Goal: Information Seeking & Learning: Learn about a topic

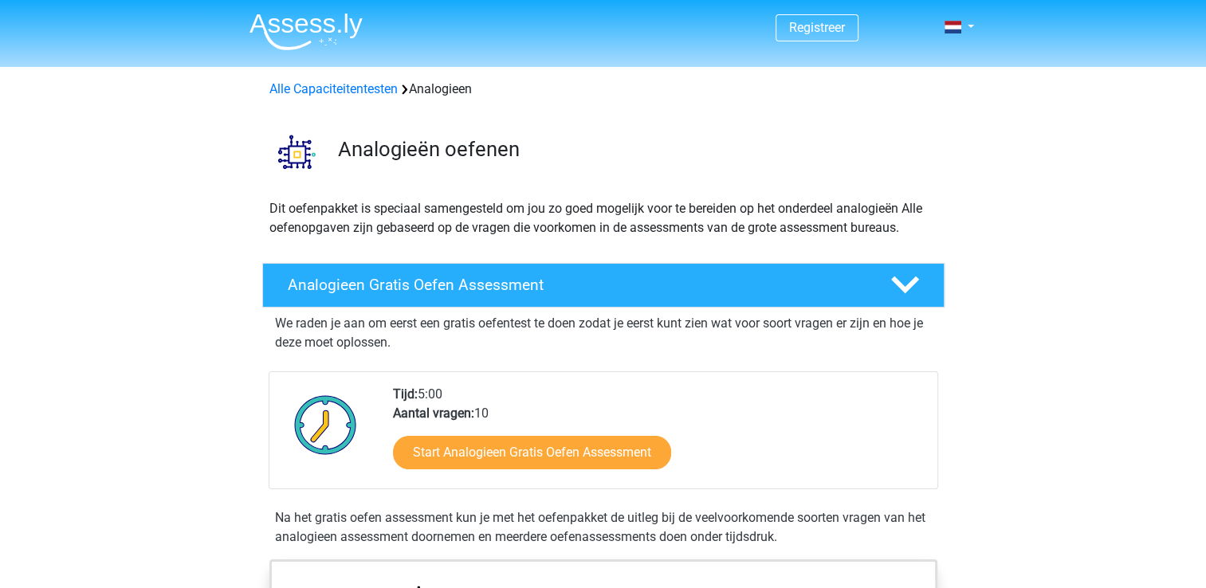
scroll to position [95, 0]
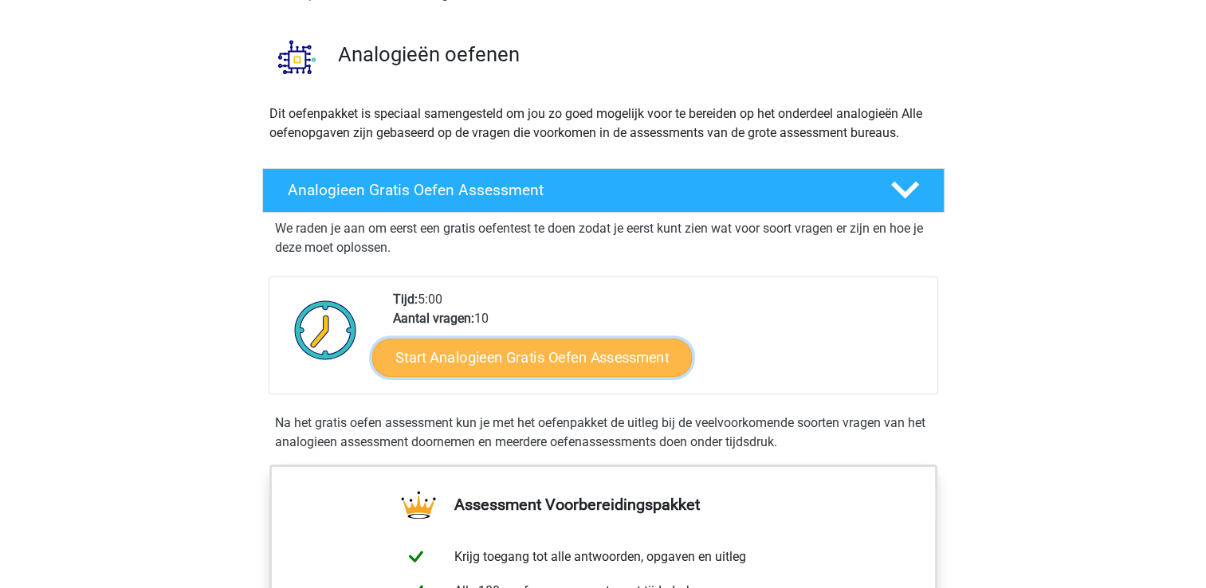
click at [470, 361] on link "Start Analogieen Gratis Oefen Assessment" at bounding box center [532, 357] width 320 height 38
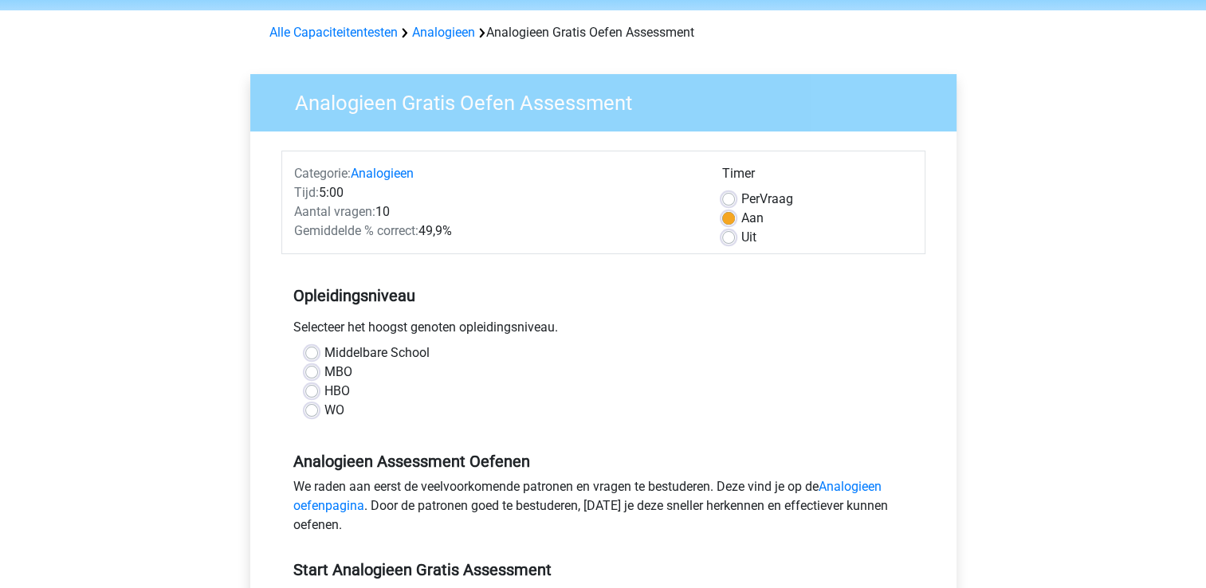
scroll to position [59, 0]
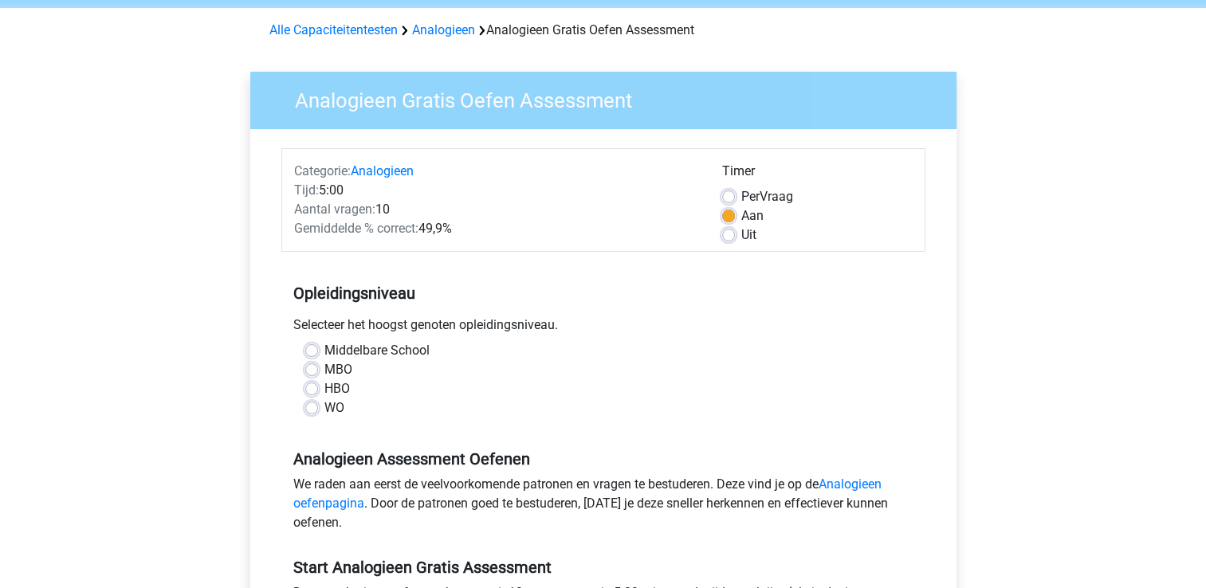
click at [318, 349] on div "Middelbare School" at bounding box center [603, 350] width 596 height 19
click at [324, 368] on label "MBO" at bounding box center [338, 369] width 28 height 19
click at [312, 368] on input "MBO" at bounding box center [311, 368] width 13 height 16
radio input "true"
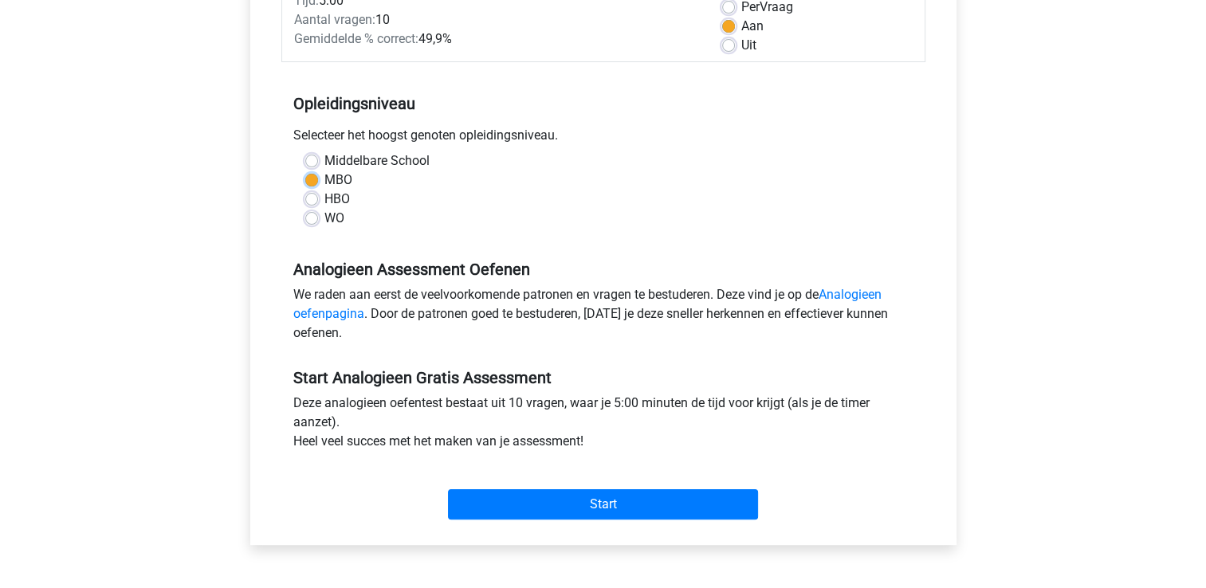
scroll to position [250, 0]
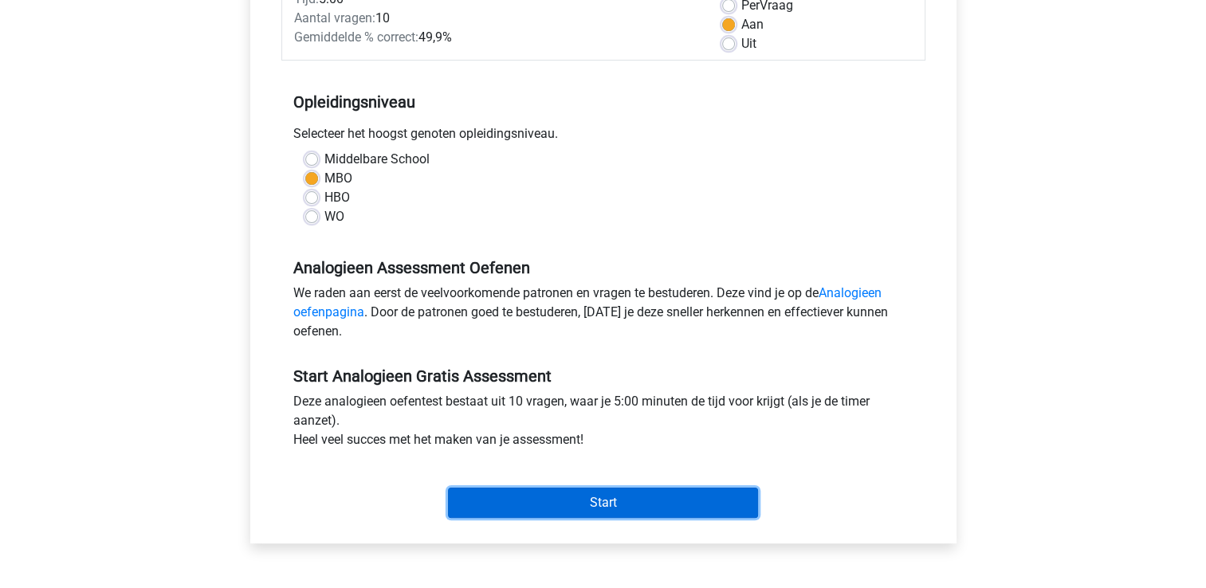
click at [578, 499] on input "Start" at bounding box center [603, 503] width 310 height 30
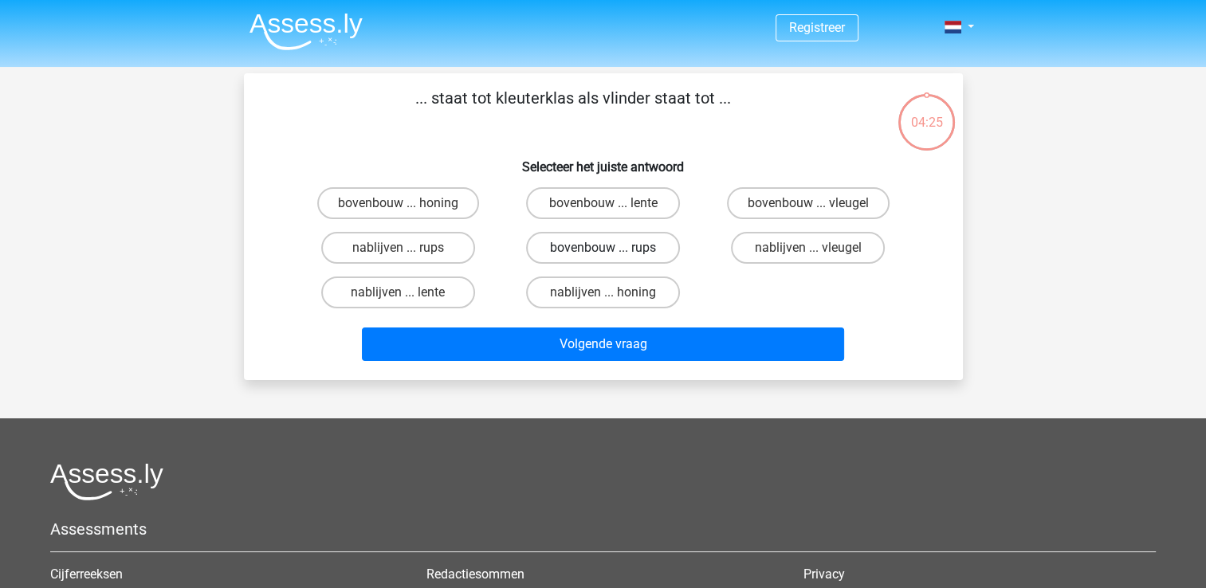
click at [639, 247] on label "bovenbouw ... rups" at bounding box center [603, 248] width 154 height 32
click at [613, 248] on input "bovenbouw ... rups" at bounding box center [608, 253] width 10 height 10
radio input "true"
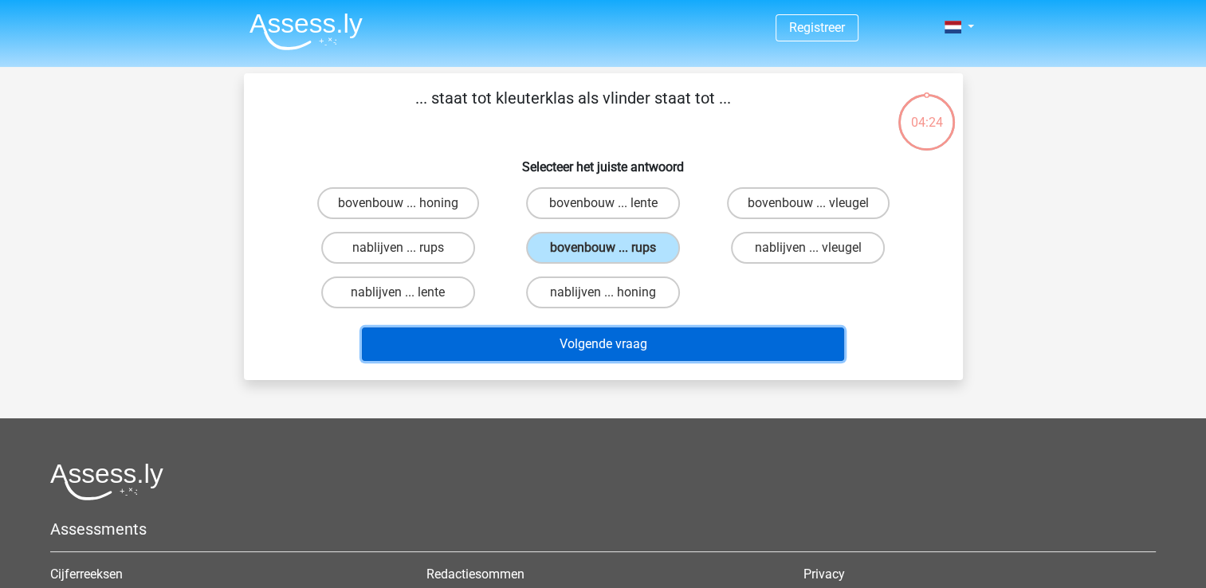
click at [658, 340] on button "Volgende vraag" at bounding box center [603, 344] width 482 height 33
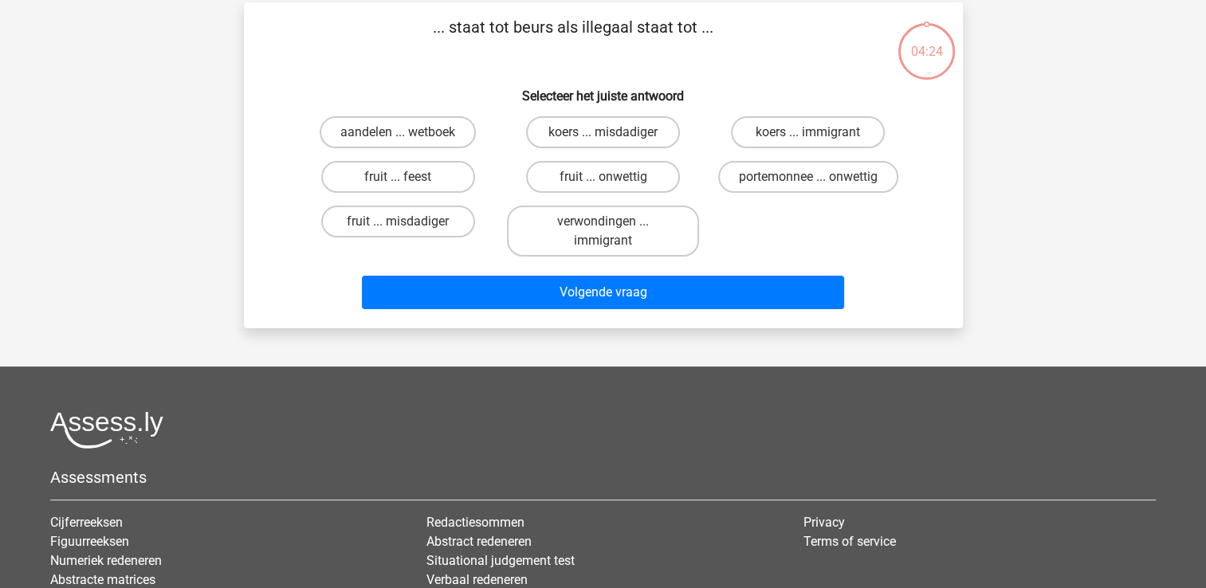
scroll to position [73, 0]
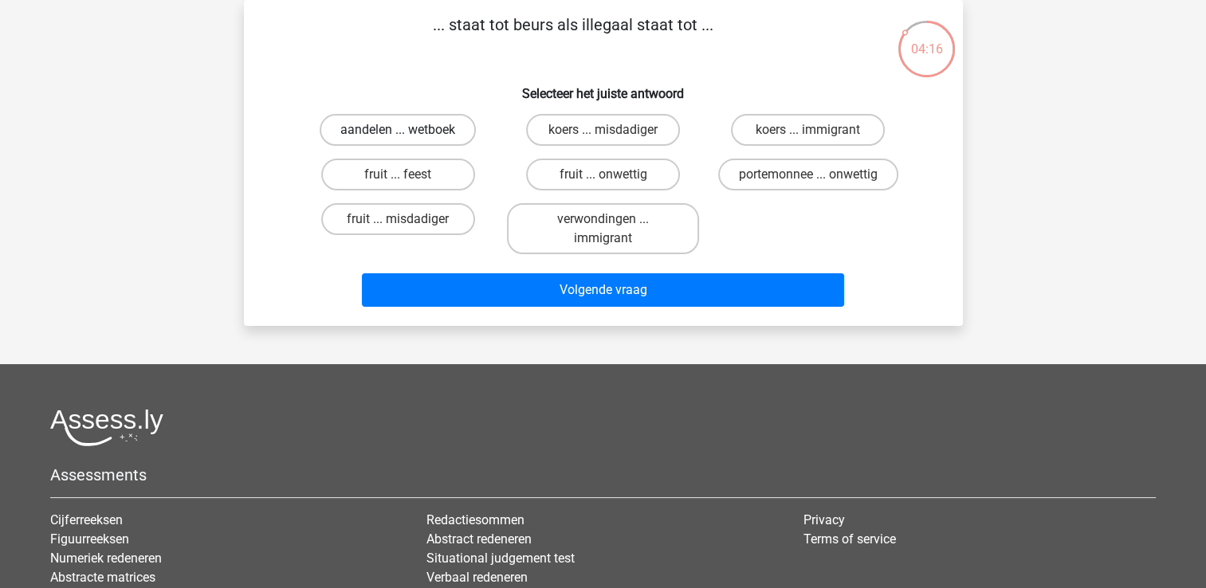
click at [436, 136] on label "aandelen ... wetboek" at bounding box center [398, 130] width 156 height 32
click at [408, 136] on input "aandelen ... wetboek" at bounding box center [403, 135] width 10 height 10
radio input "true"
click at [651, 126] on label "koers ... misdadiger" at bounding box center [603, 130] width 154 height 32
click at [613, 130] on input "koers ... misdadiger" at bounding box center [608, 135] width 10 height 10
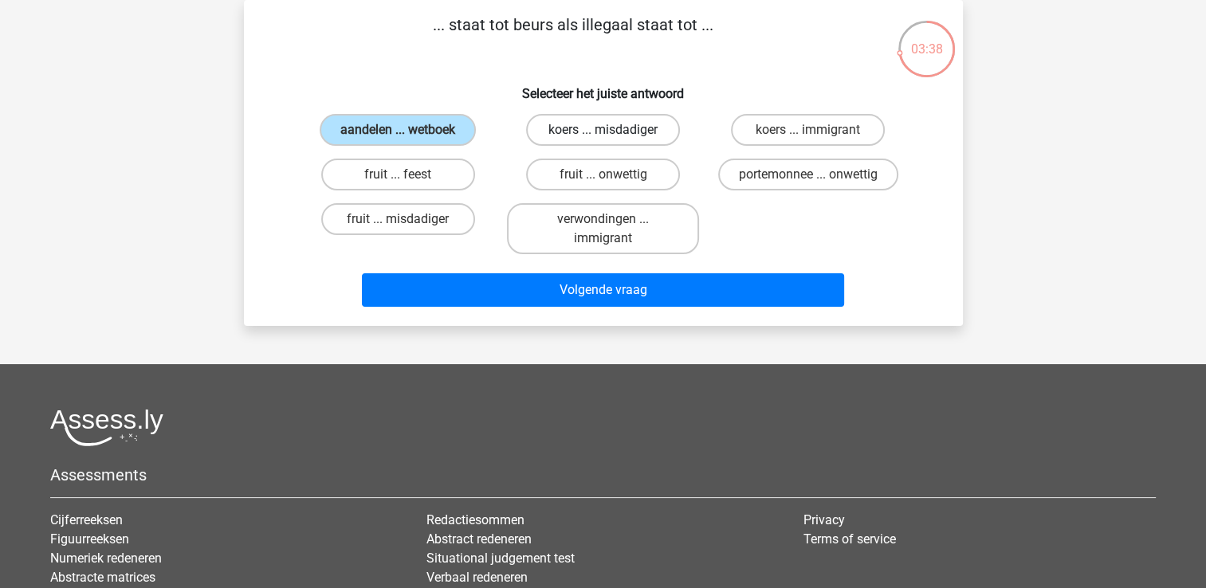
radio input "true"
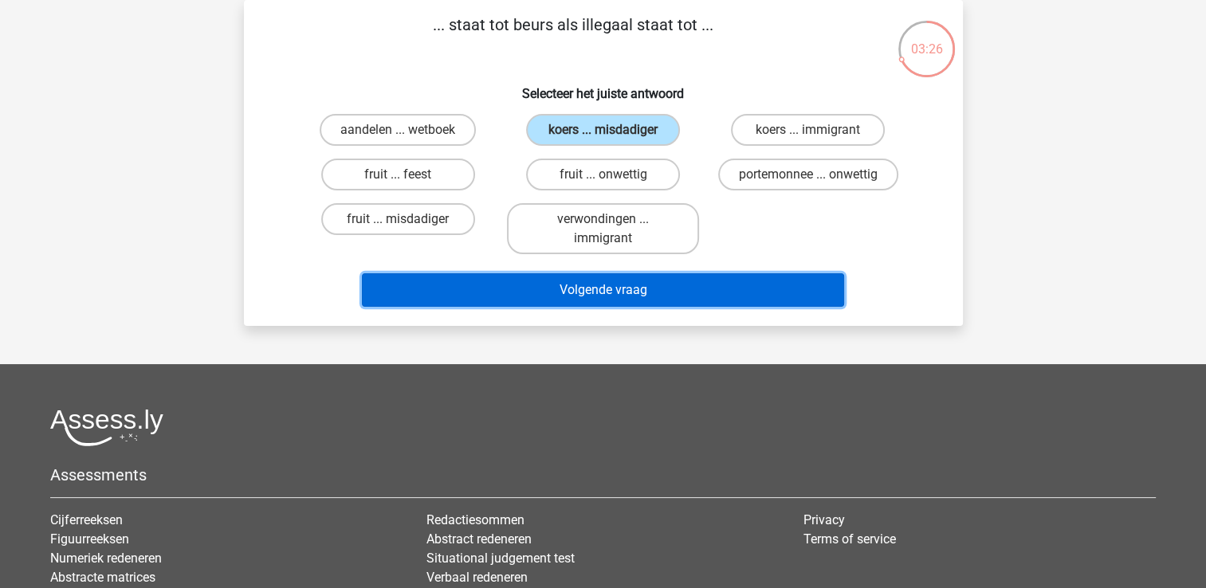
click at [660, 282] on button "Volgende vraag" at bounding box center [603, 289] width 482 height 33
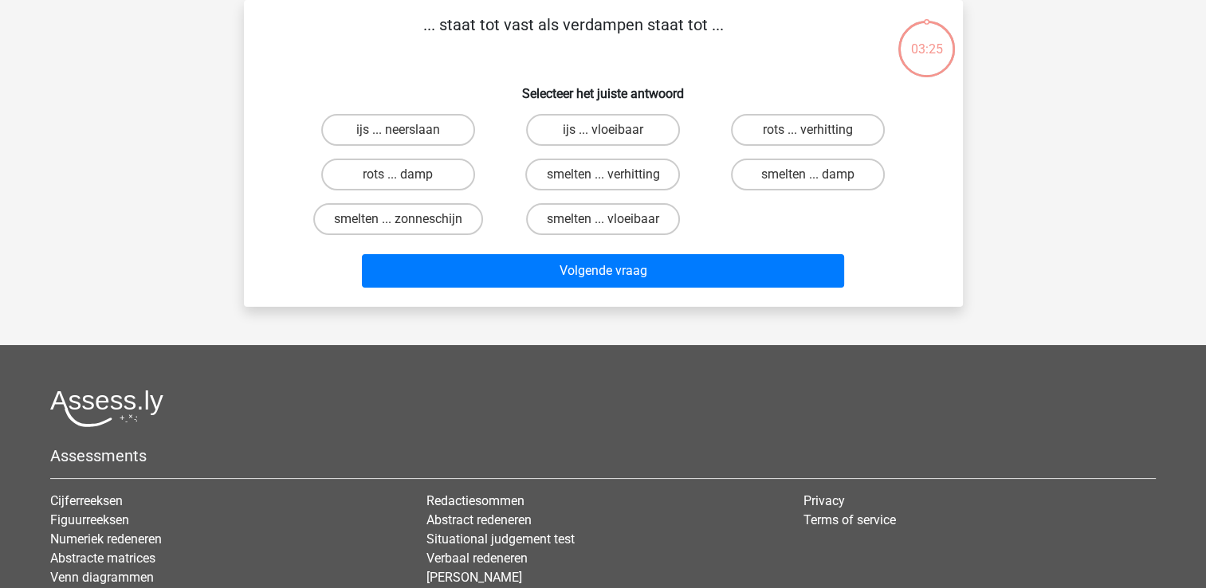
scroll to position [0, 0]
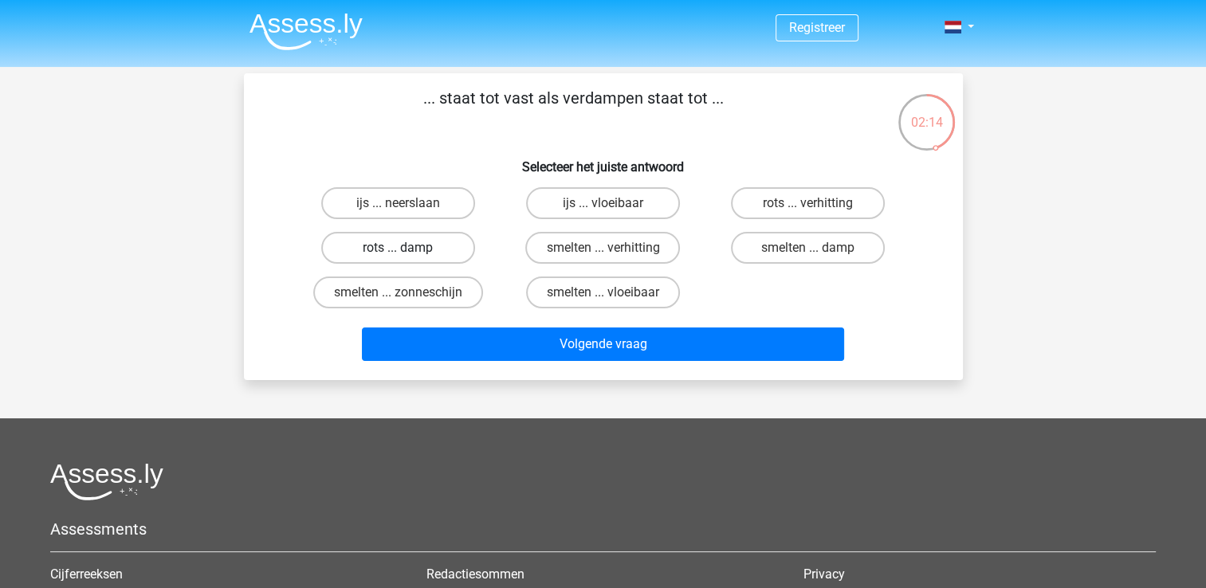
click at [415, 246] on label "rots ... damp" at bounding box center [398, 248] width 154 height 32
click at [408, 248] on input "rots ... damp" at bounding box center [403, 253] width 10 height 10
radio input "true"
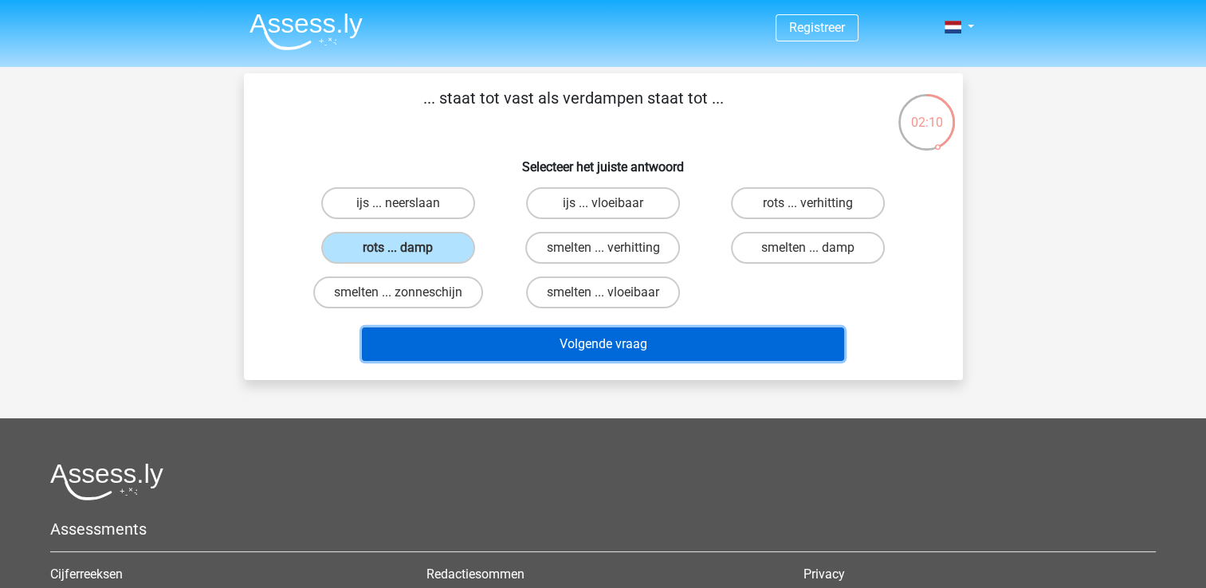
click at [527, 335] on button "Volgende vraag" at bounding box center [603, 344] width 482 height 33
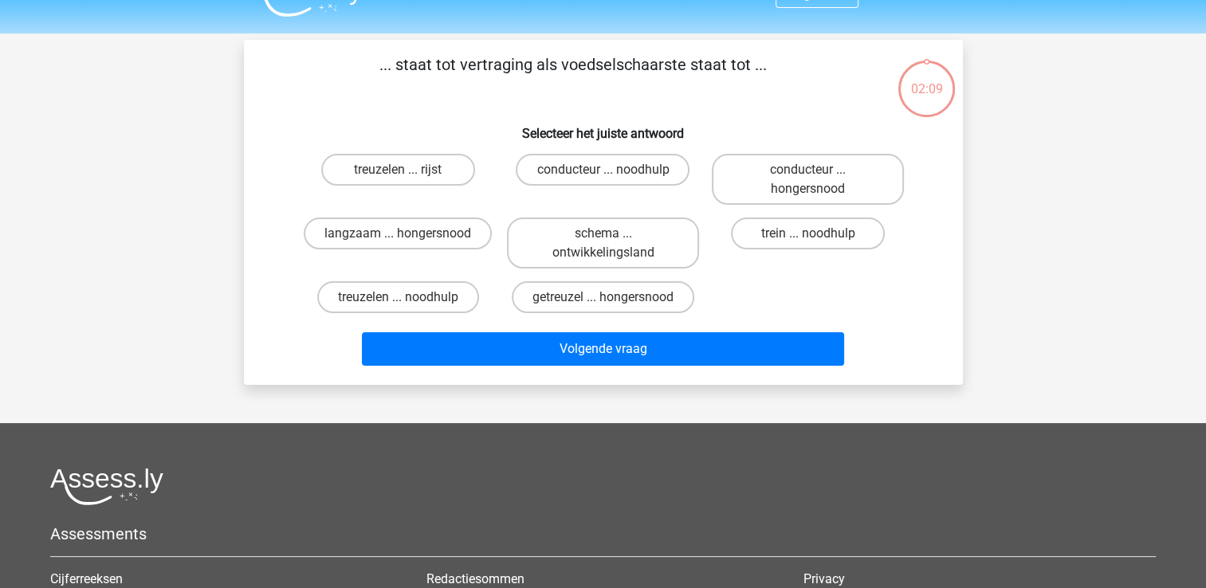
scroll to position [73, 0]
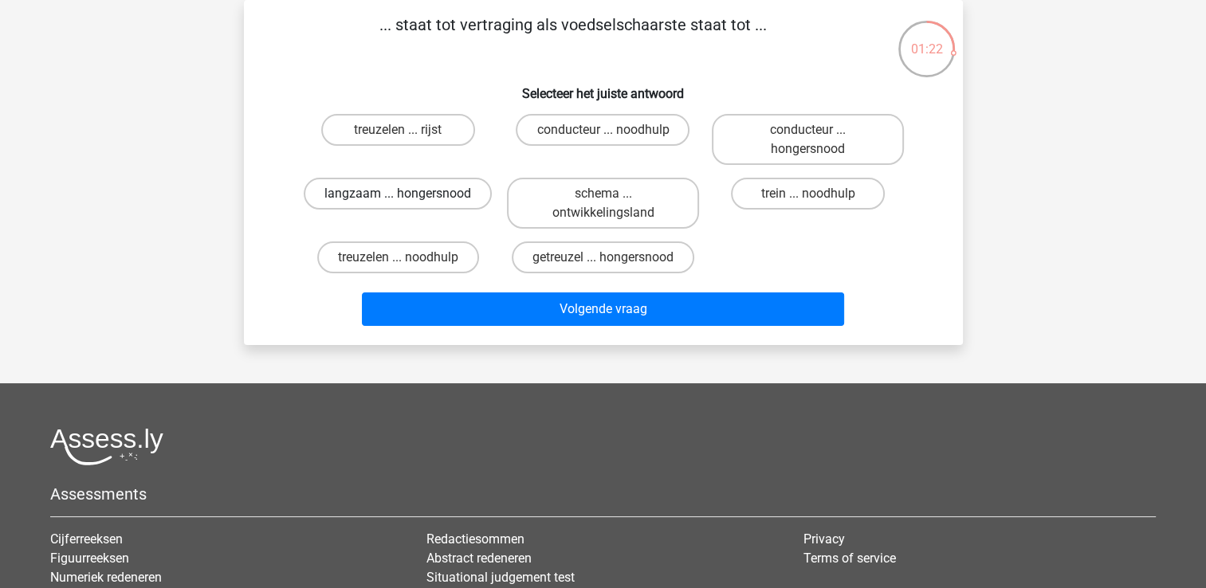
click at [446, 196] on label "langzaam ... hongersnood" at bounding box center [398, 194] width 188 height 32
click at [408, 196] on input "langzaam ... hongersnood" at bounding box center [403, 199] width 10 height 10
radio input "true"
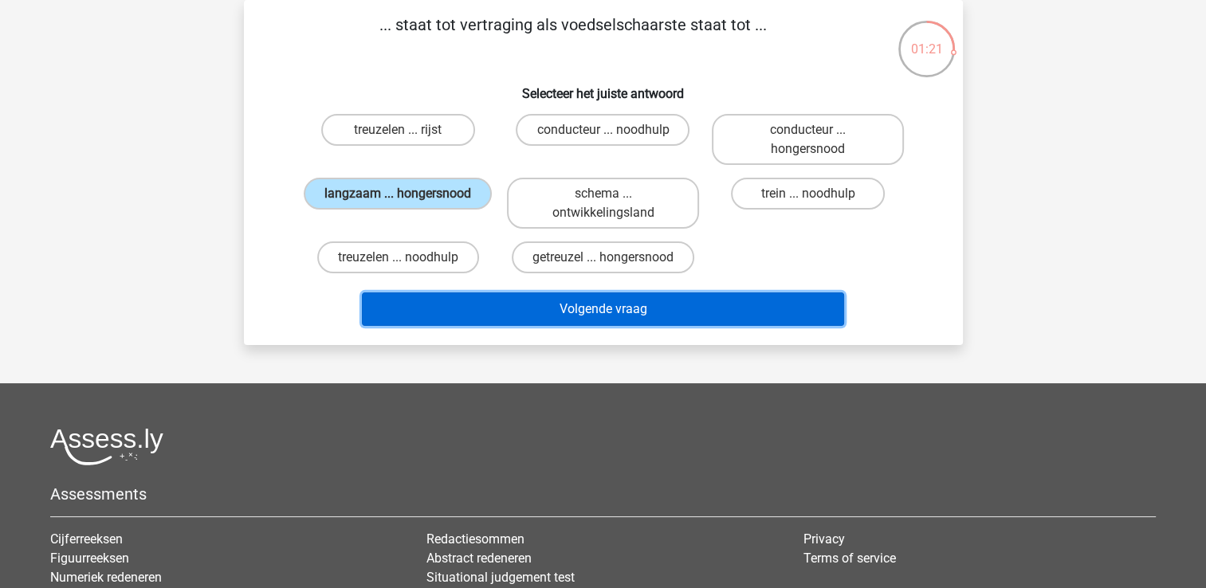
click at [545, 305] on button "Volgende vraag" at bounding box center [603, 309] width 482 height 33
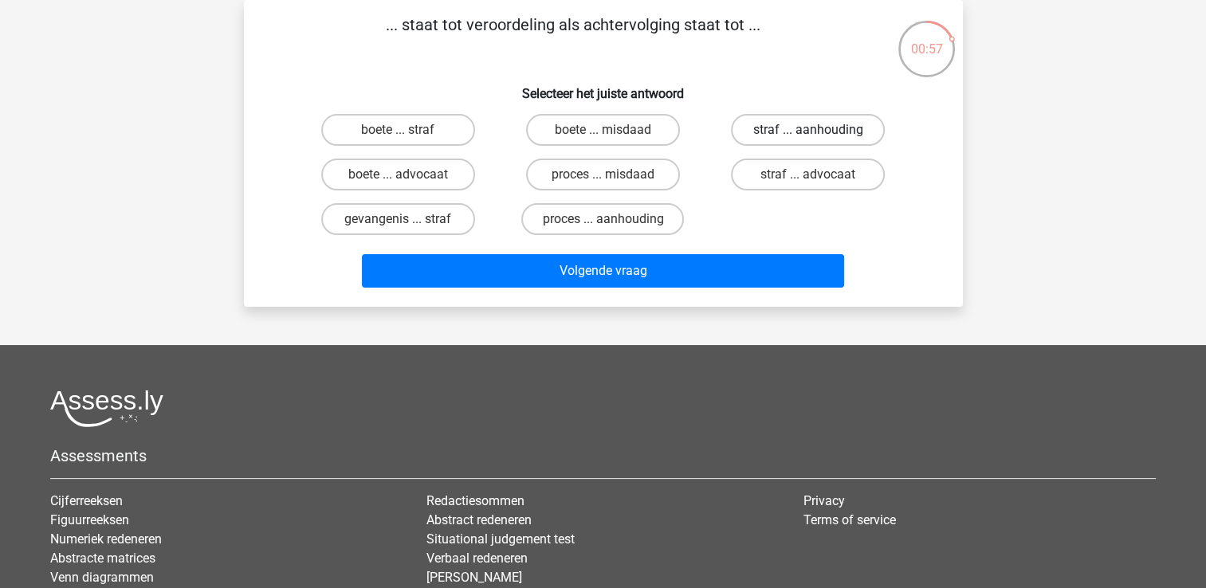
click at [804, 136] on label "straf ... aanhouding" at bounding box center [808, 130] width 154 height 32
click at [808, 136] on input "straf ... aanhouding" at bounding box center [813, 135] width 10 height 10
radio input "true"
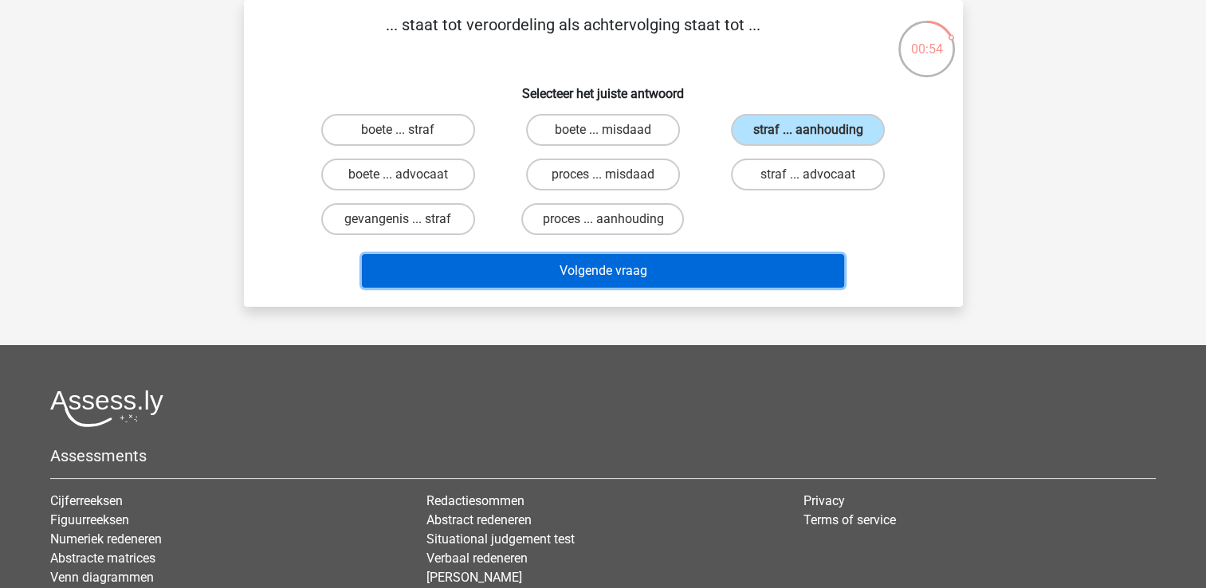
drag, startPoint x: 736, startPoint y: 256, endPoint x: 745, endPoint y: 222, distance: 35.4
click at [745, 222] on div "... staat tot veroordeling als achtervolging staat tot ... Selecteer het juiste…" at bounding box center [603, 153] width 706 height 281
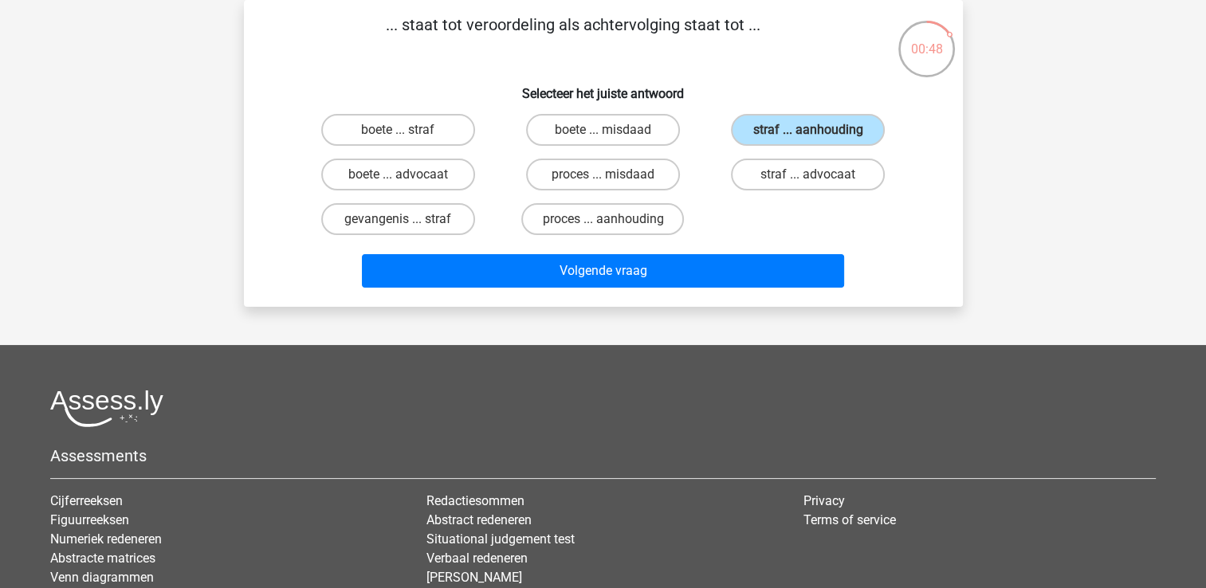
drag, startPoint x: 553, startPoint y: 26, endPoint x: 471, endPoint y: 33, distance: 82.4
click at [471, 33] on p "... staat tot veroordeling als achtervolging staat tot ..." at bounding box center [573, 37] width 608 height 48
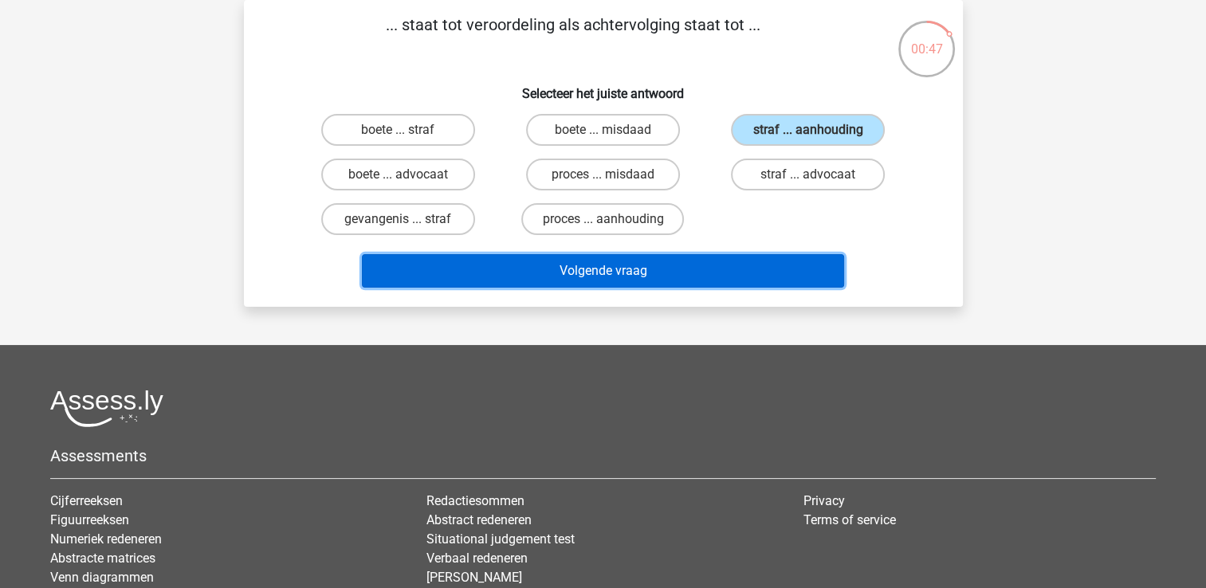
drag, startPoint x: 471, startPoint y: 33, endPoint x: 700, endPoint y: 269, distance: 329.2
click at [700, 269] on button "Volgende vraag" at bounding box center [603, 270] width 482 height 33
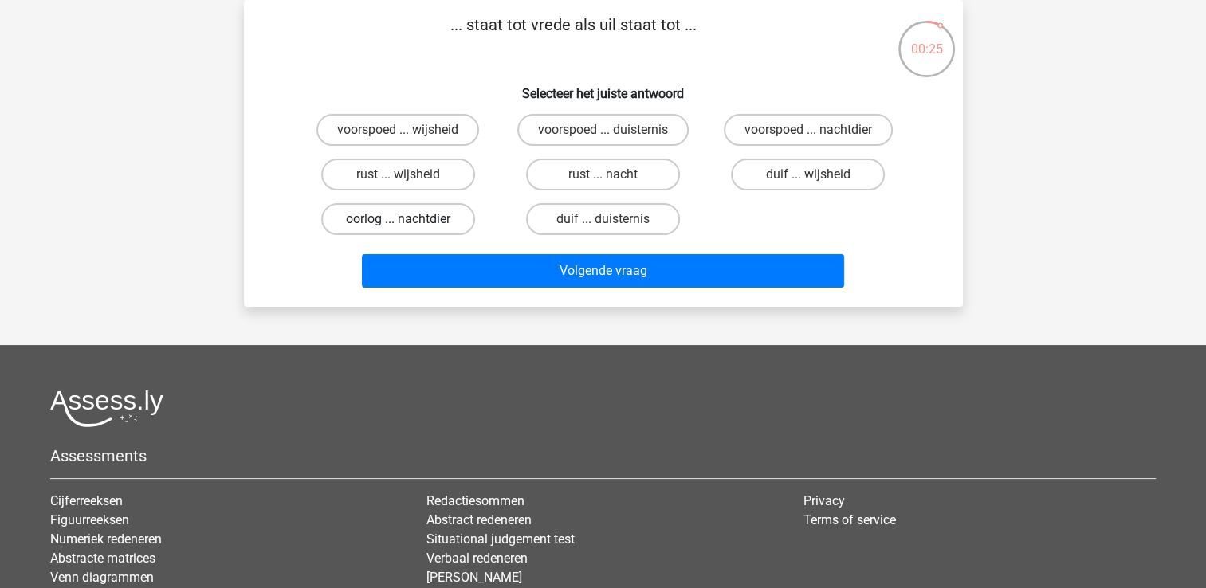
click at [437, 218] on label "oorlog ... nachtdier" at bounding box center [398, 219] width 154 height 32
click at [408, 219] on input "oorlog ... nachtdier" at bounding box center [403, 224] width 10 height 10
radio input "true"
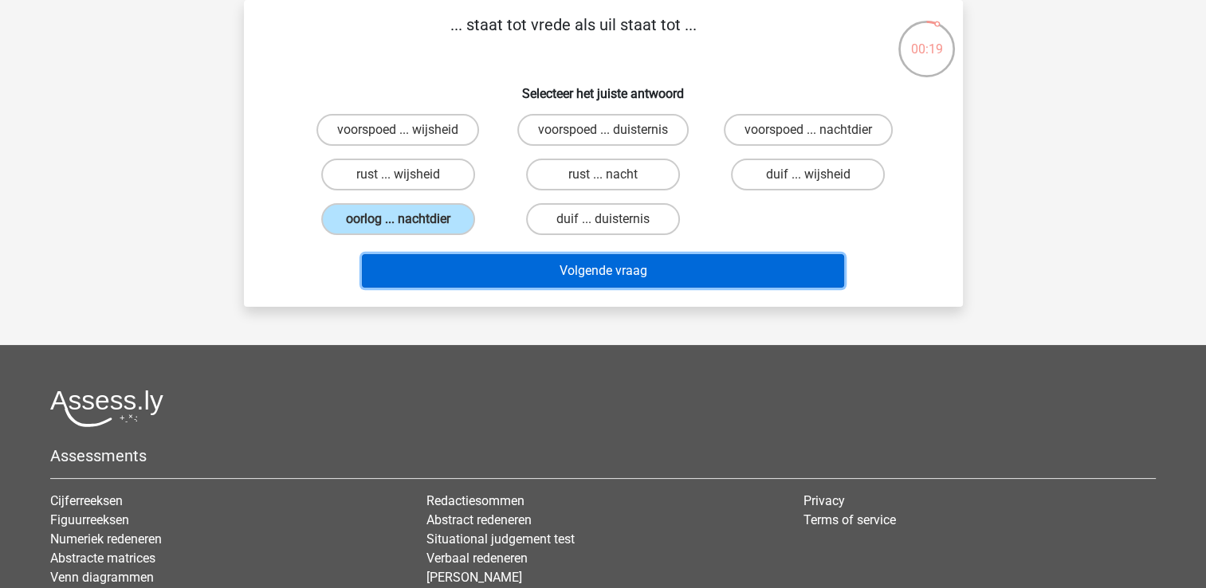
click at [532, 269] on button "Volgende vraag" at bounding box center [603, 270] width 482 height 33
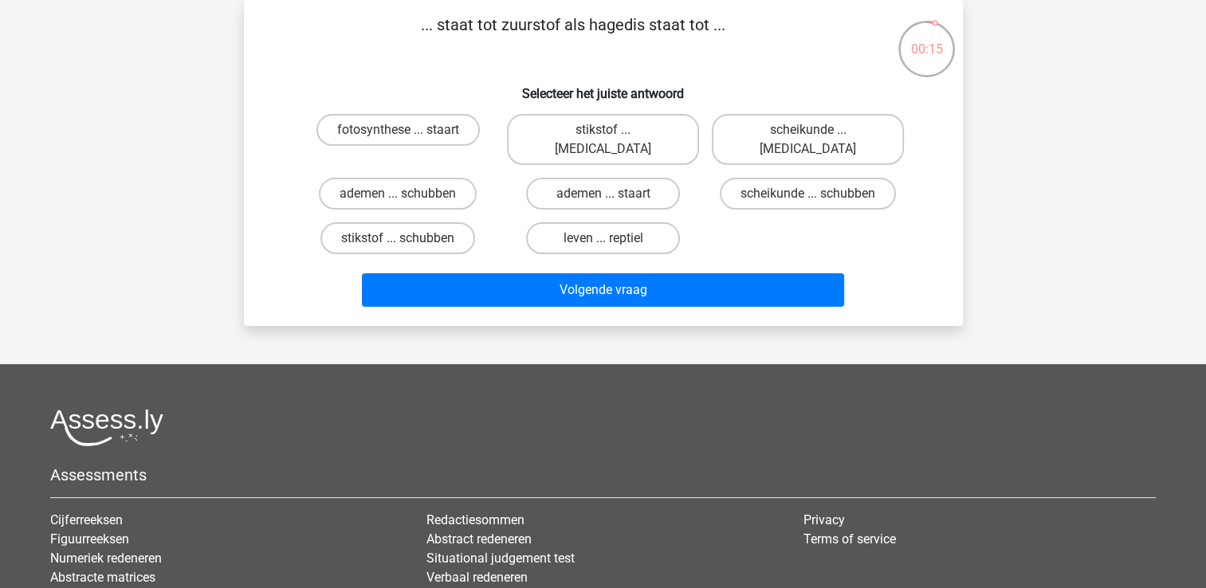
scroll to position [0, 0]
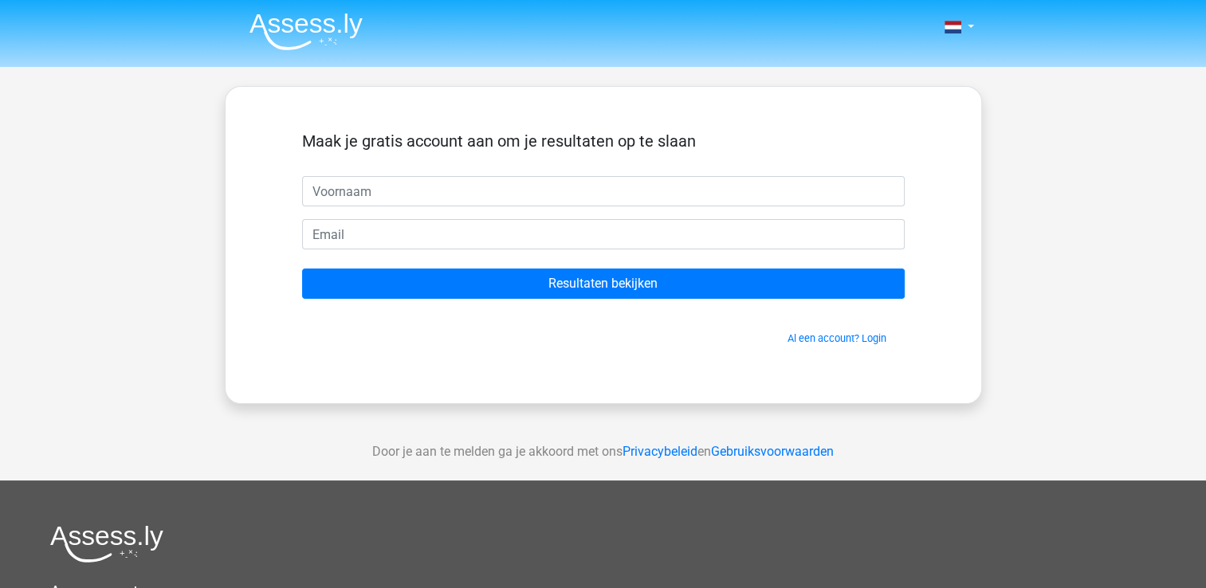
click at [470, 186] on input "text" at bounding box center [603, 191] width 603 height 30
type input "d"
type input "[EMAIL_ADDRESS][DOMAIN_NAME]"
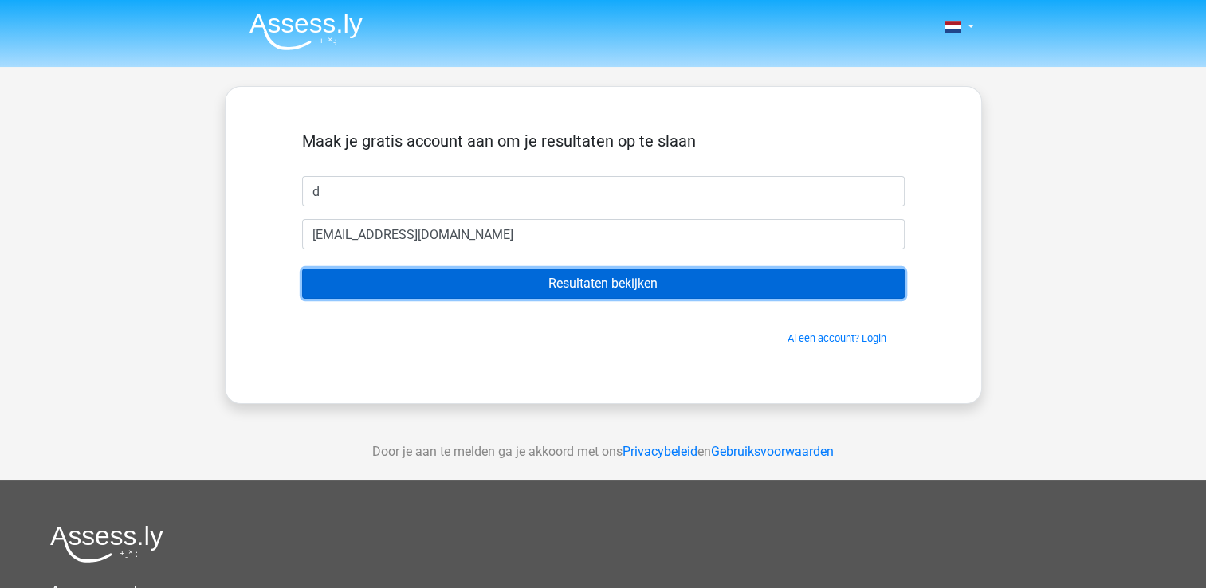
click at [497, 282] on input "Resultaten bekijken" at bounding box center [603, 284] width 603 height 30
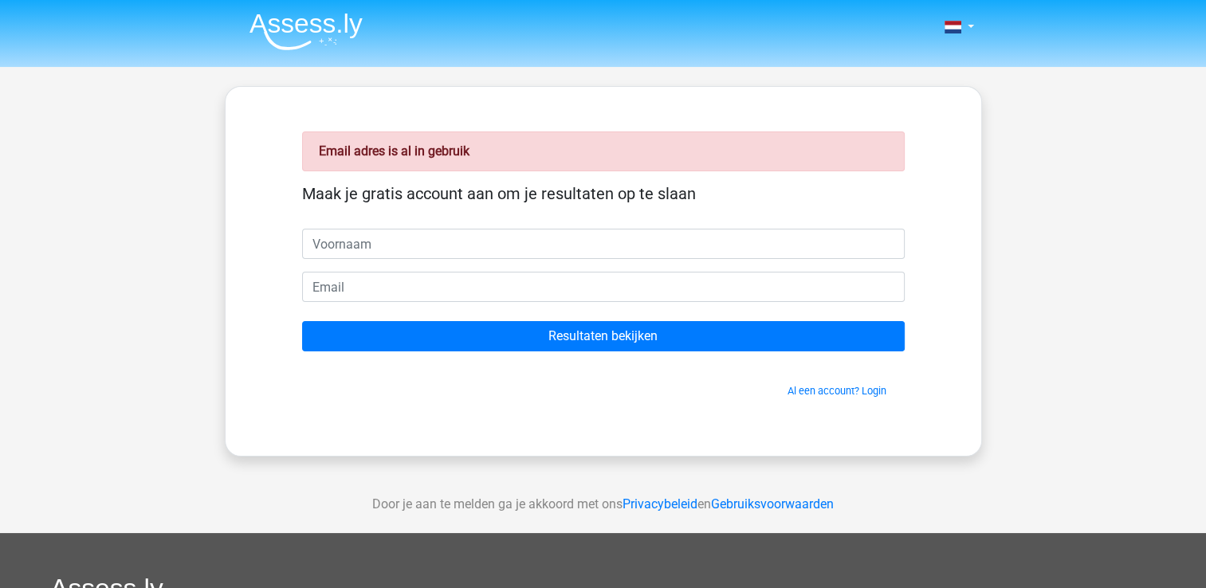
click at [446, 246] on input "text" at bounding box center [603, 244] width 603 height 30
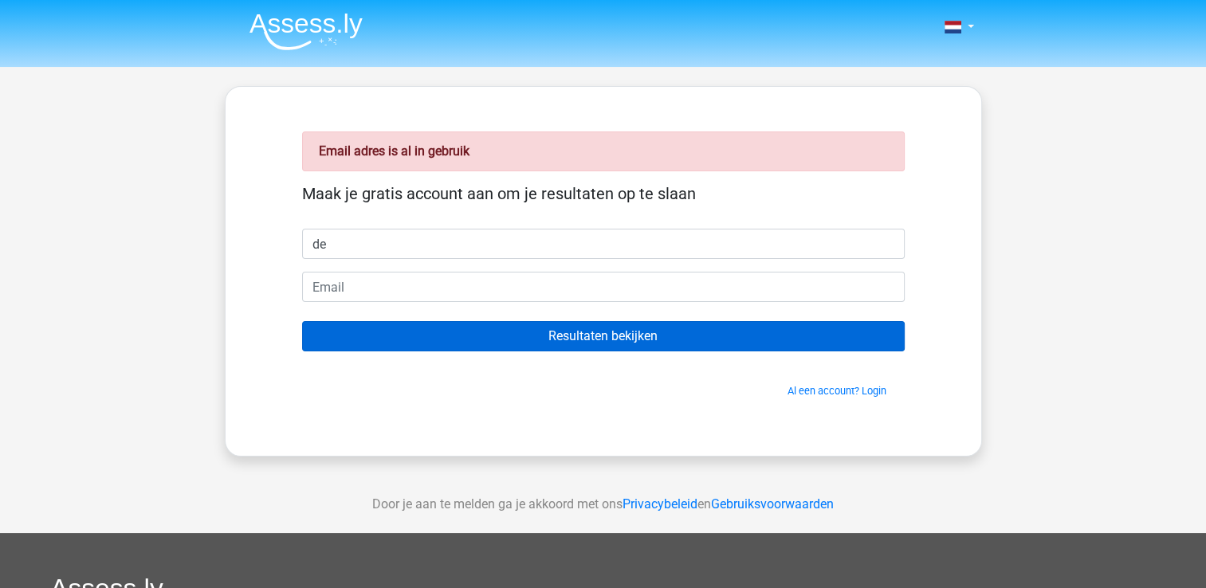
type input "de"
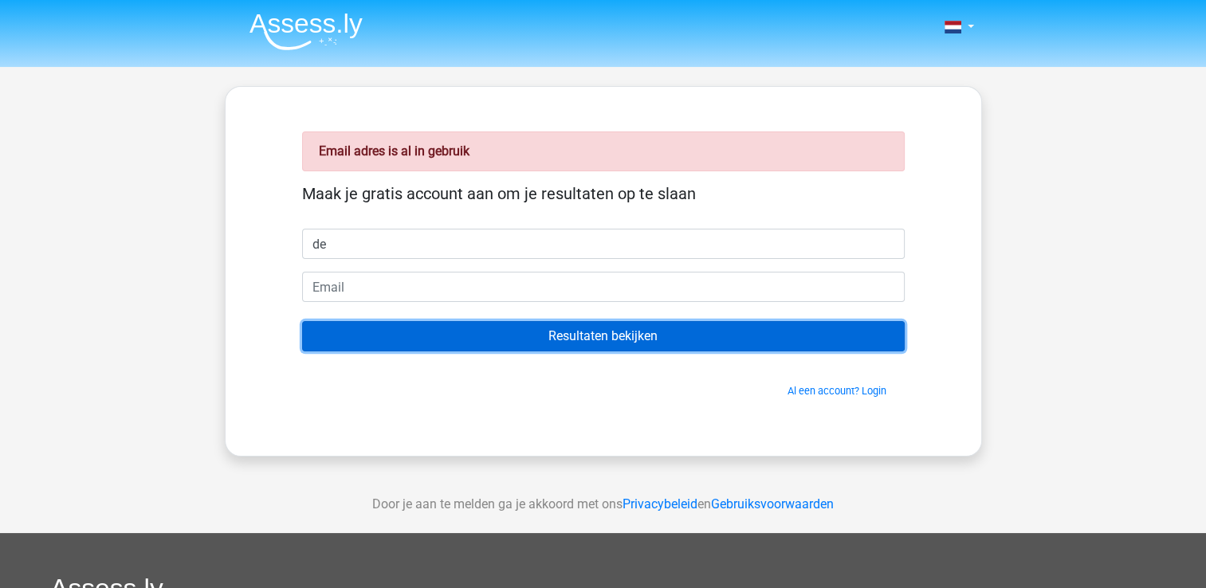
click at [494, 338] on input "Resultaten bekijken" at bounding box center [603, 336] width 603 height 30
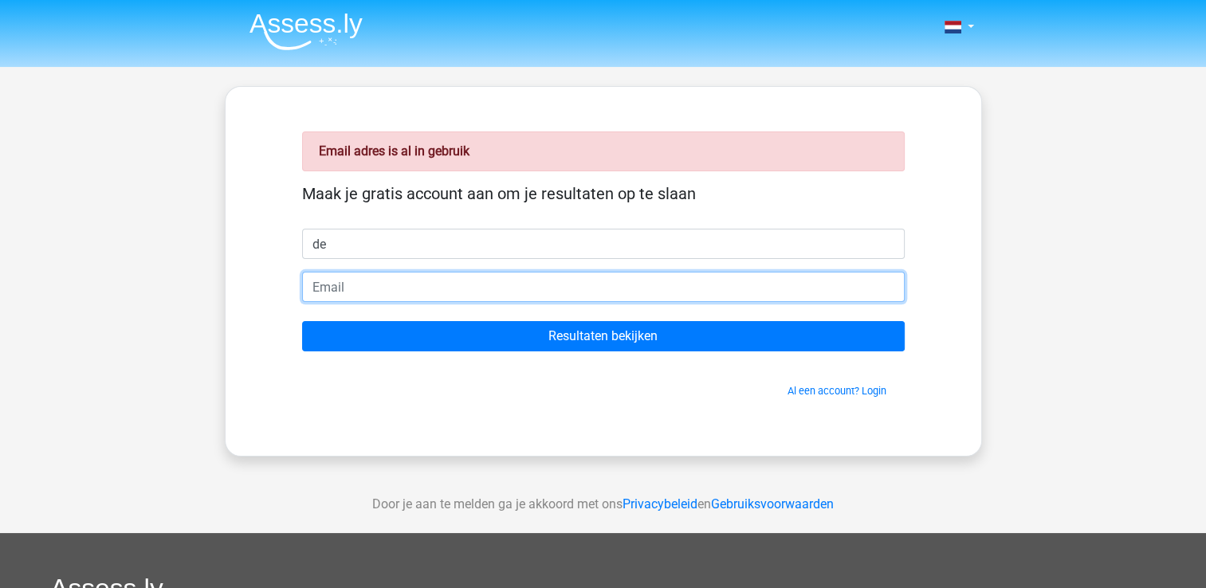
click at [433, 286] on input "email" at bounding box center [603, 287] width 603 height 30
type input "[EMAIL_ADDRESS][DOMAIN_NAME]"
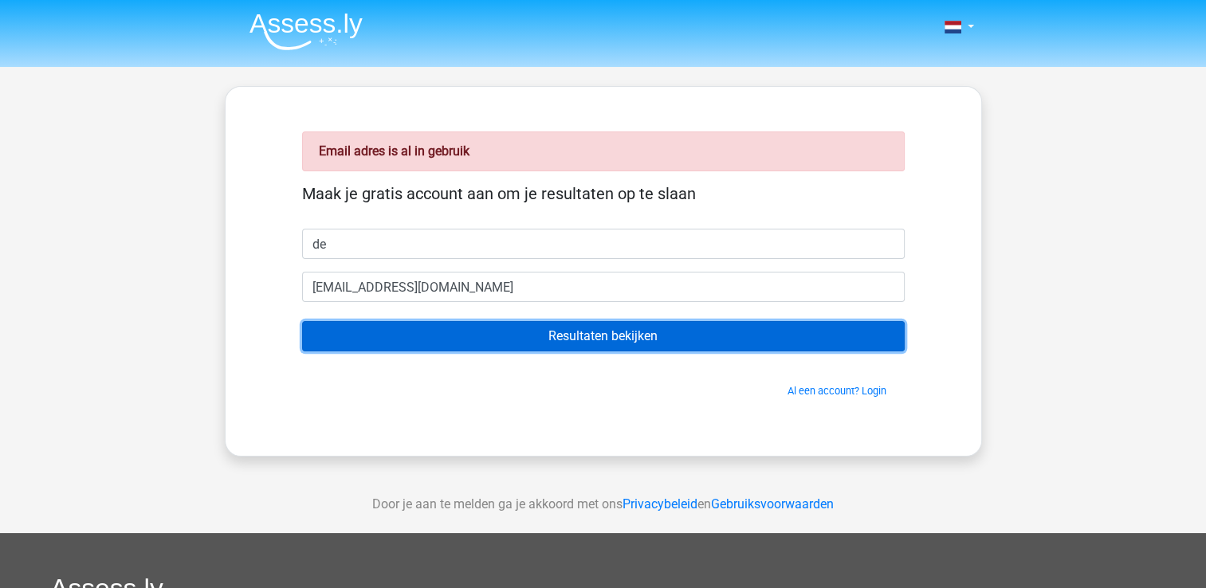
click at [446, 332] on input "Resultaten bekijken" at bounding box center [603, 336] width 603 height 30
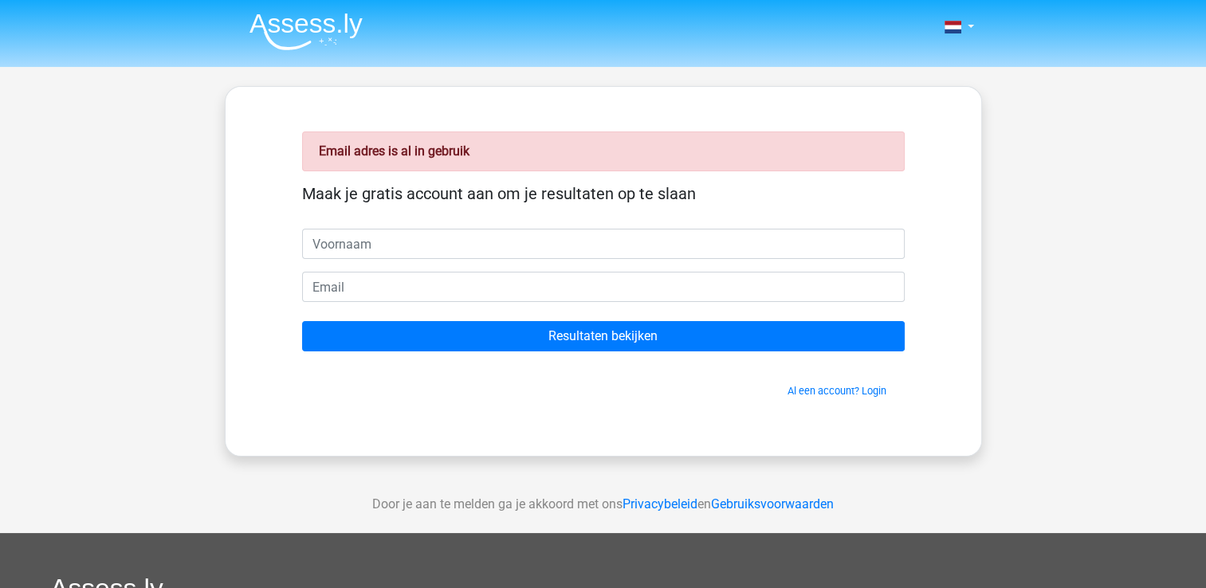
click at [433, 247] on input "text" at bounding box center [603, 244] width 603 height 30
type input "den"
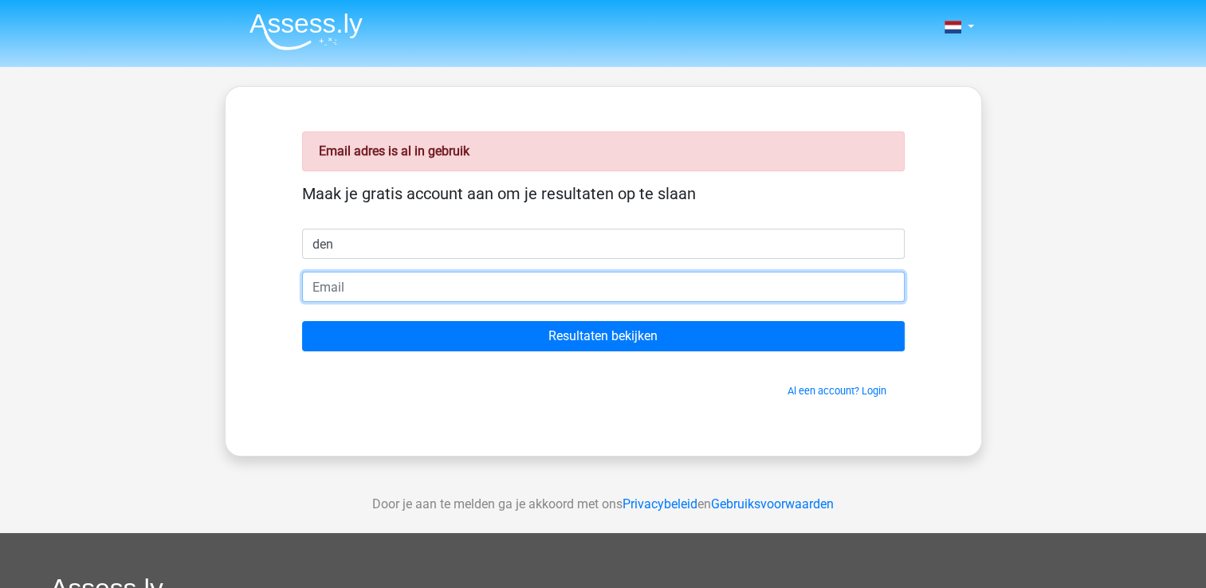
click at [627, 285] on input "email" at bounding box center [603, 287] width 603 height 30
type input "[EMAIL_ADDRESS][DOMAIN_NAME]"
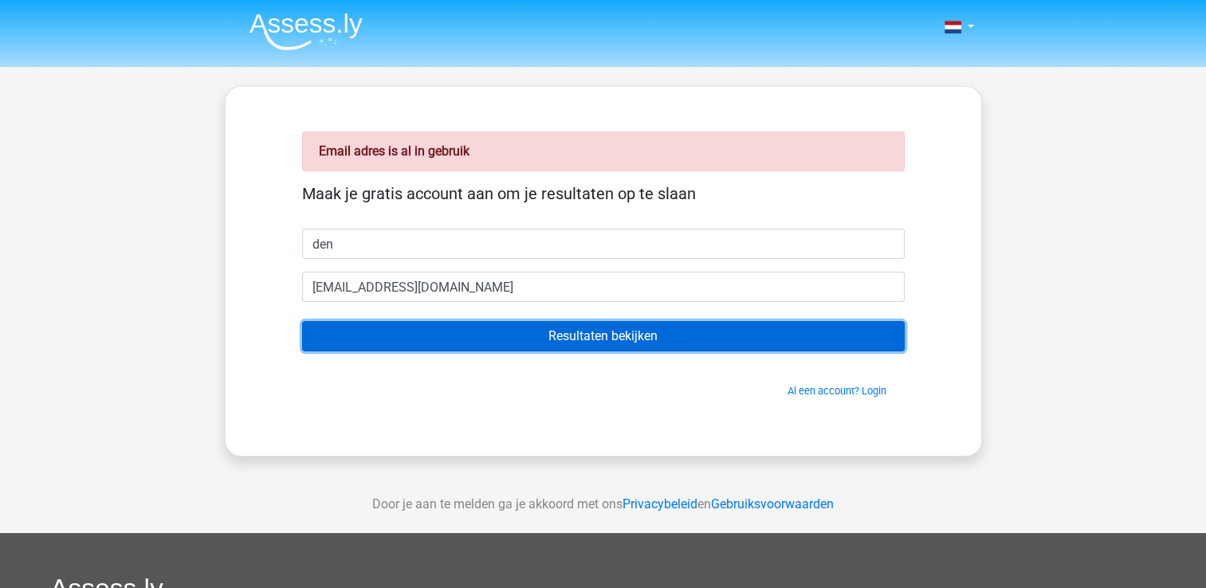
click at [501, 336] on input "Resultaten bekijken" at bounding box center [603, 336] width 603 height 30
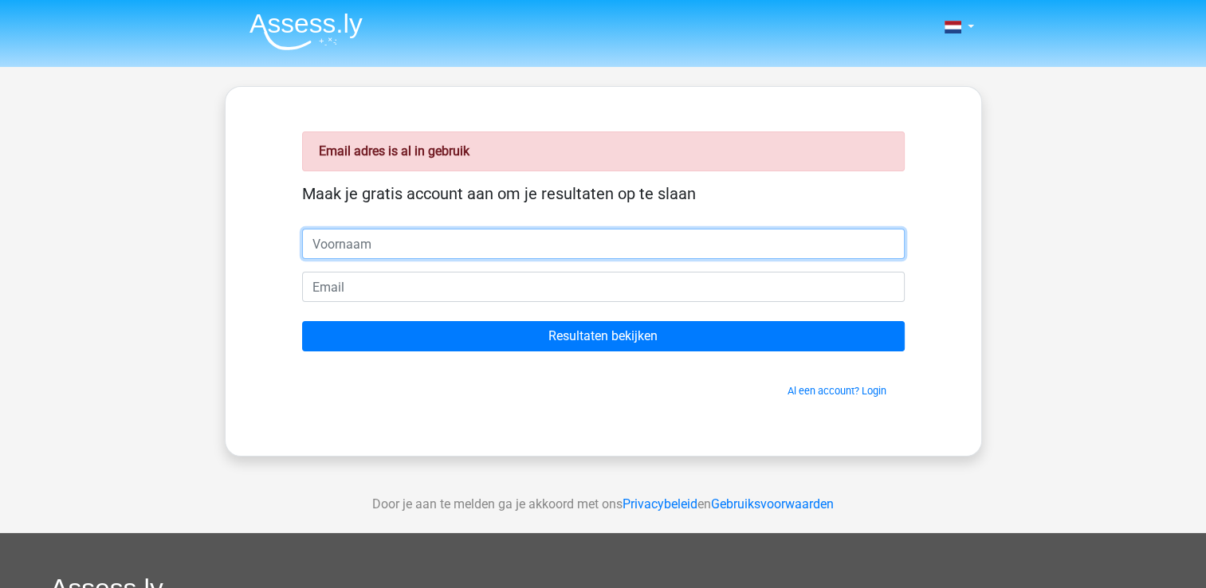
click at [458, 245] on input "text" at bounding box center [603, 244] width 603 height 30
type input "den"
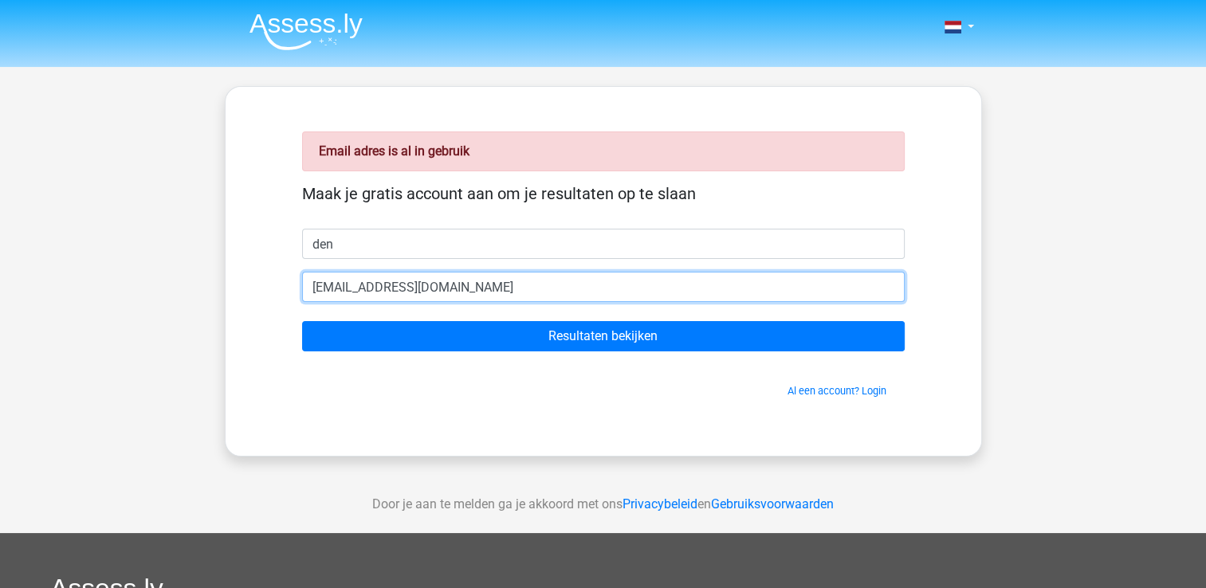
click at [351, 289] on input "[EMAIL_ADDRESS][DOMAIN_NAME]" at bounding box center [603, 287] width 603 height 30
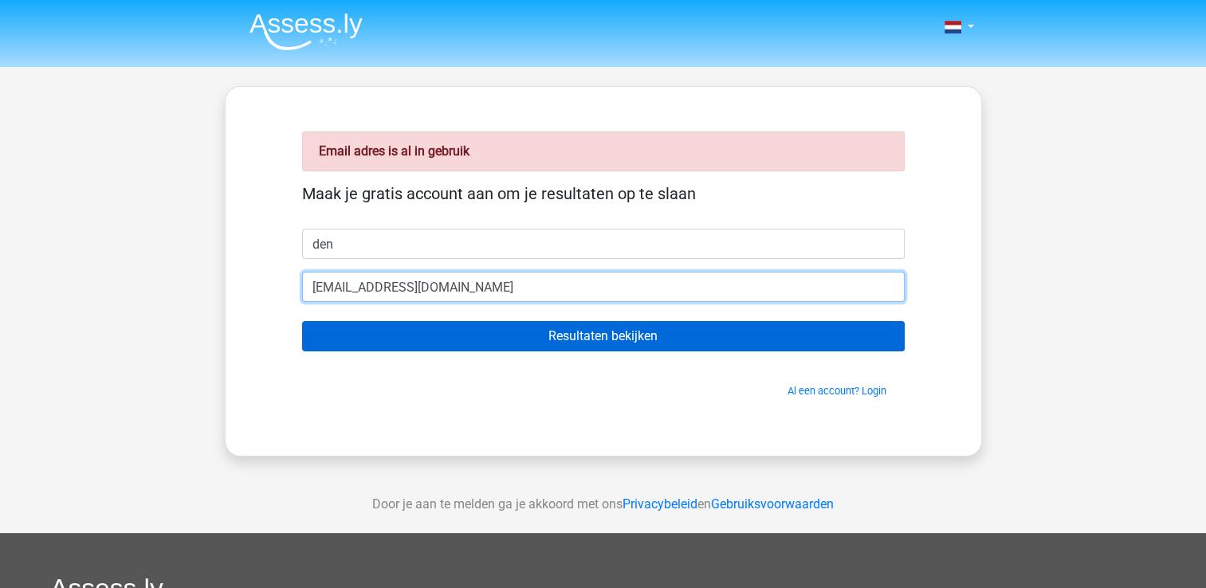
type input "[EMAIL_ADDRESS][DOMAIN_NAME]"
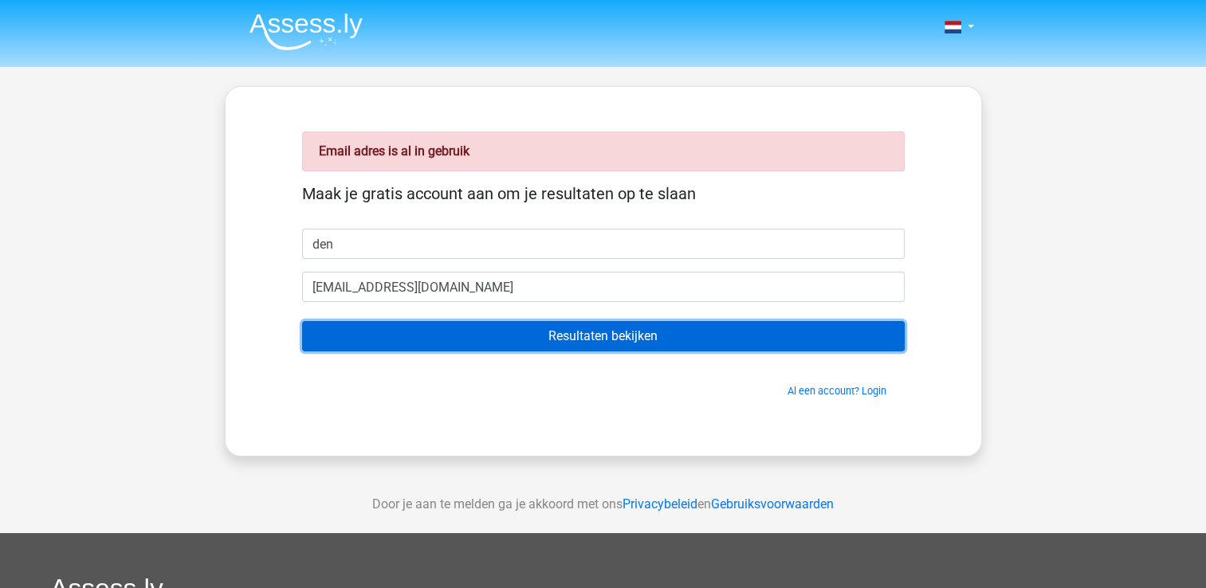
click at [434, 330] on input "Resultaten bekijken" at bounding box center [603, 336] width 603 height 30
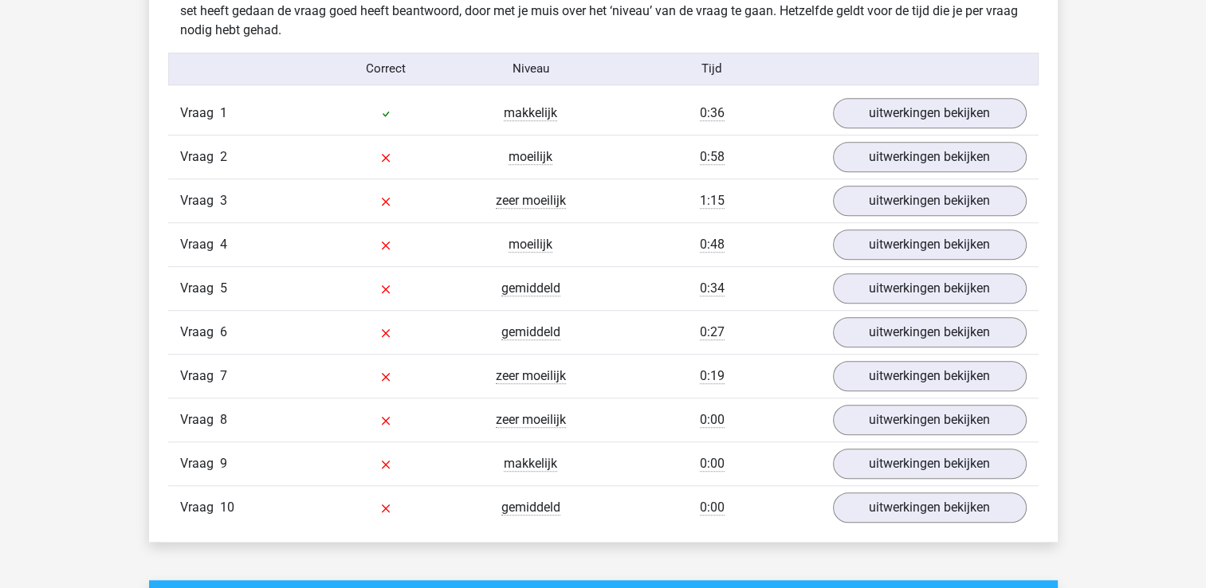
scroll to position [1283, 0]
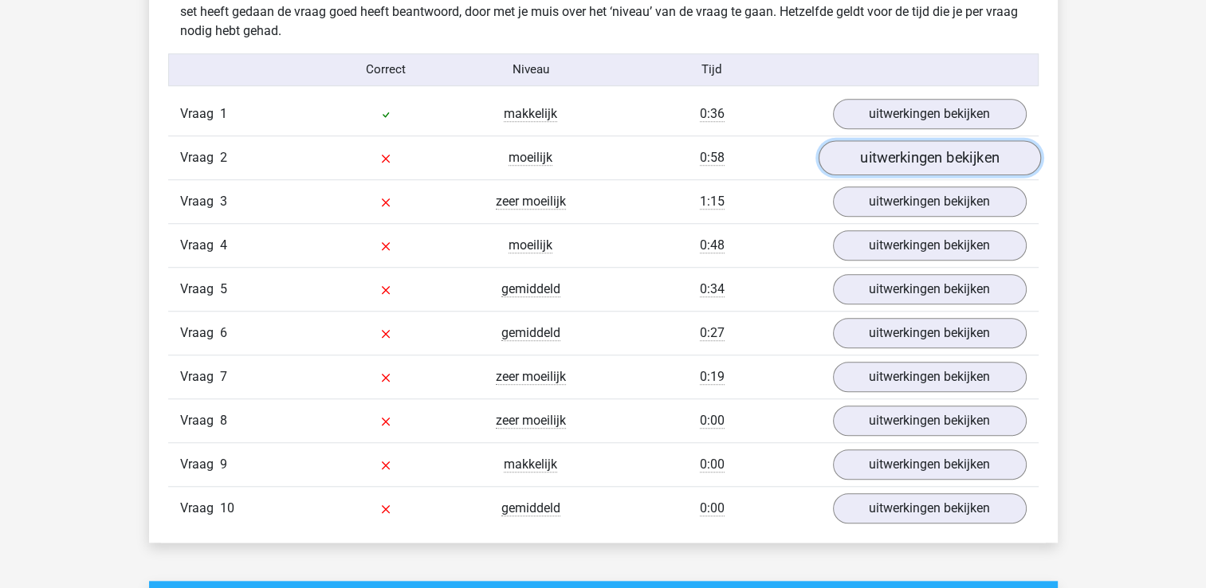
click at [902, 147] on link "uitwerkingen bekijken" at bounding box center [929, 157] width 222 height 35
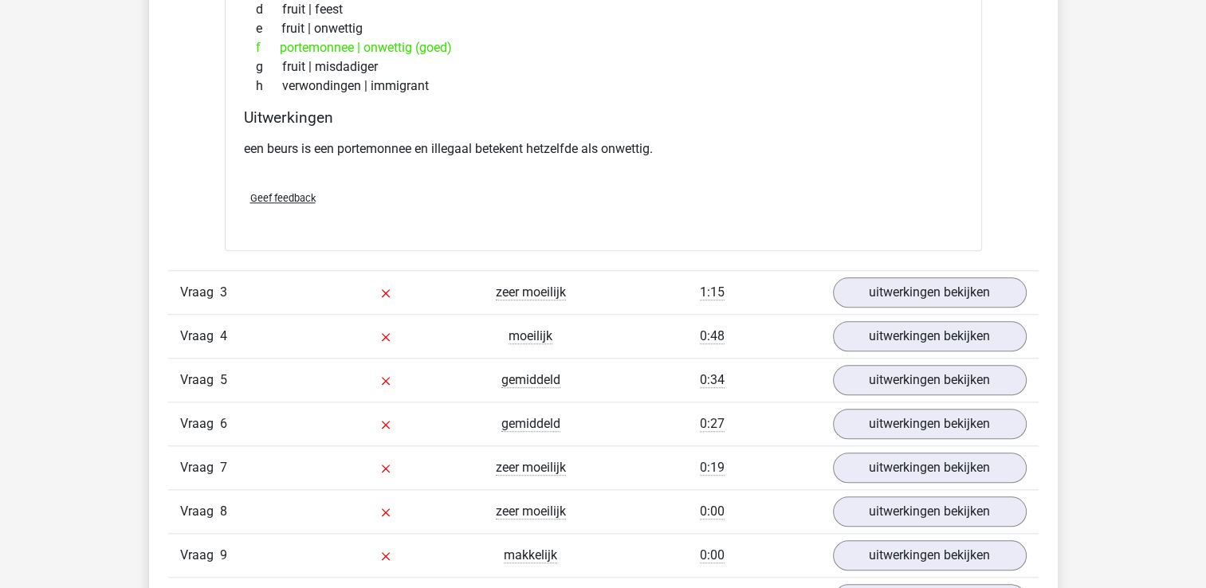
scroll to position [1593, 0]
click at [963, 292] on link "uitwerkingen bekijken" at bounding box center [929, 290] width 222 height 35
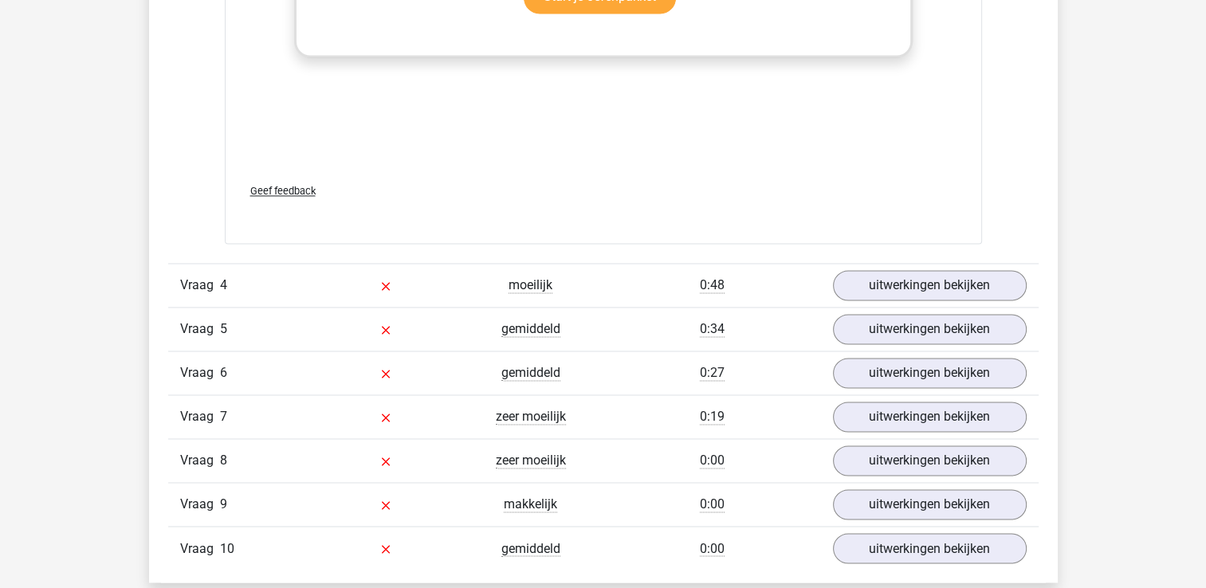
scroll to position [2493, 0]
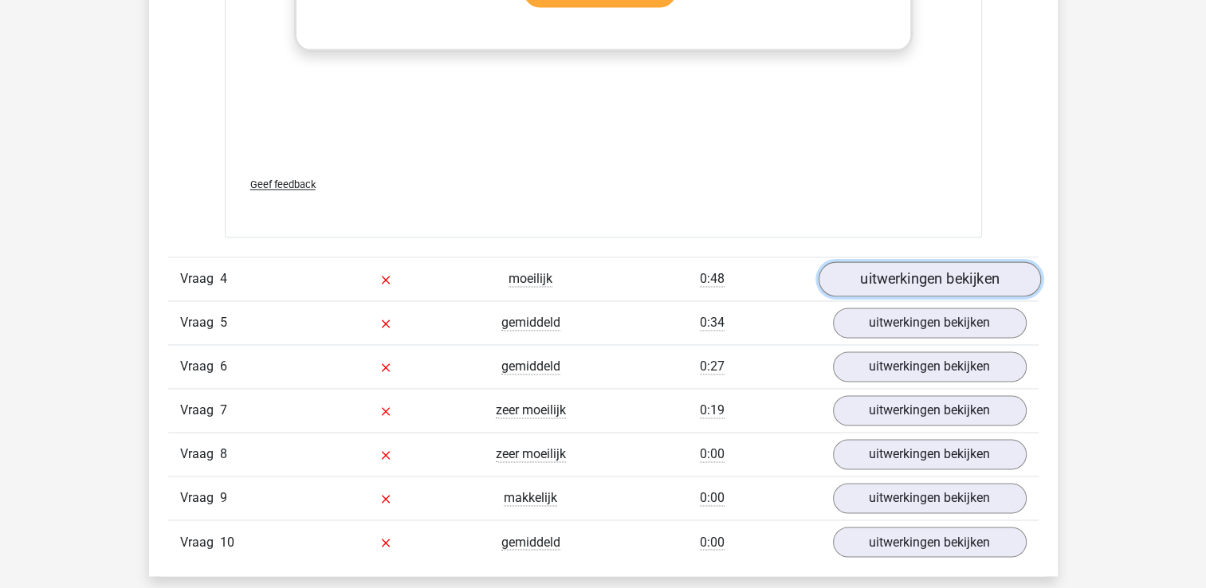
click at [876, 277] on link "uitwerkingen bekijken" at bounding box center [929, 279] width 222 height 35
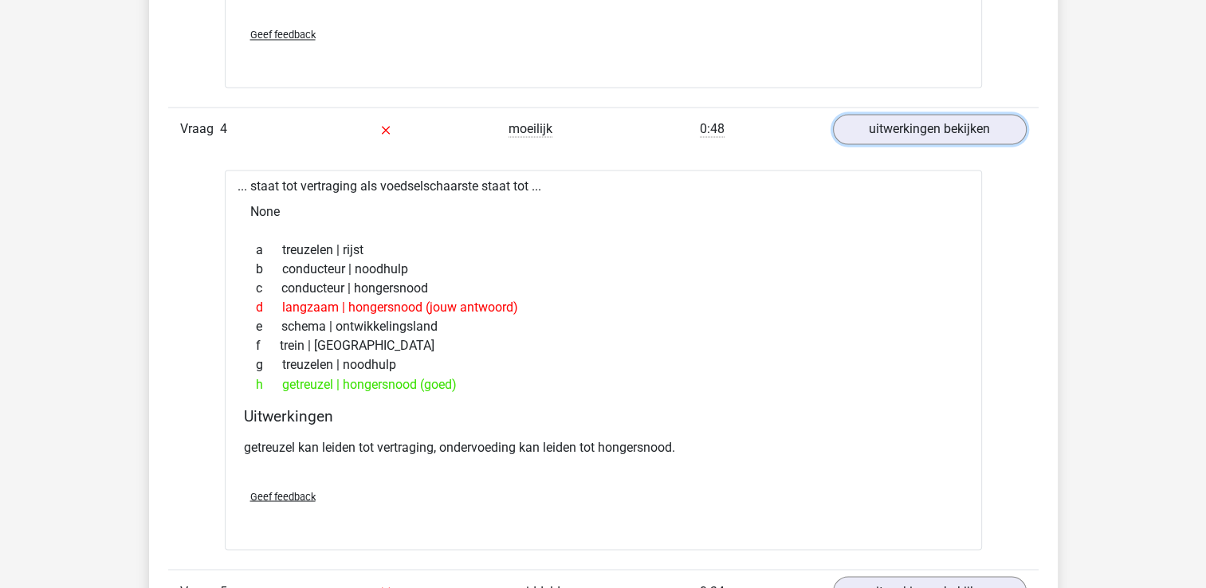
scroll to position [2649, 0]
